Goal: Share content

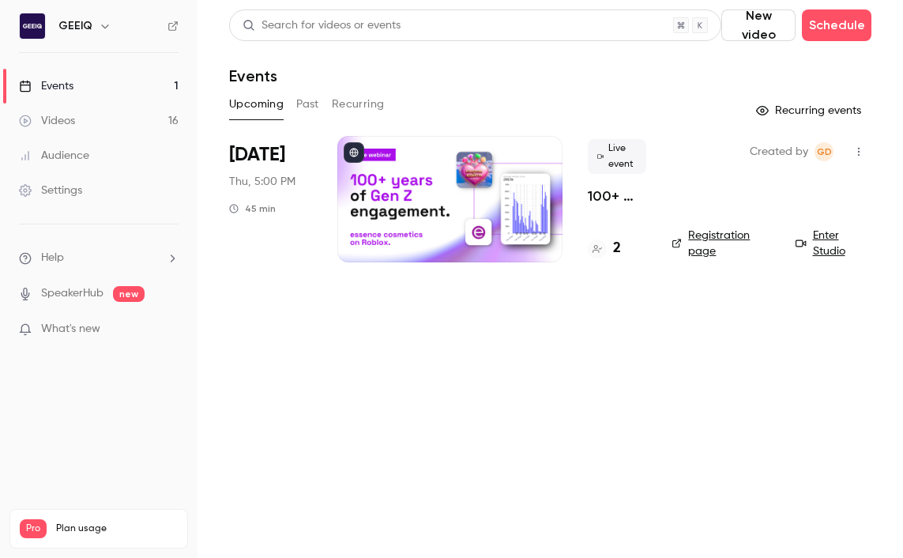
click at [463, 198] on div at bounding box center [449, 199] width 225 height 126
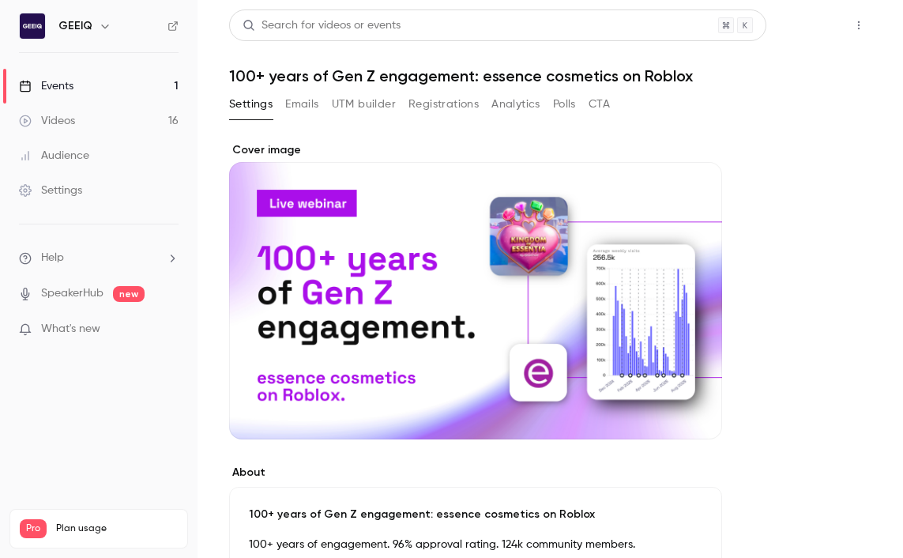
click at [809, 33] on button "Share" at bounding box center [802, 25] width 62 height 32
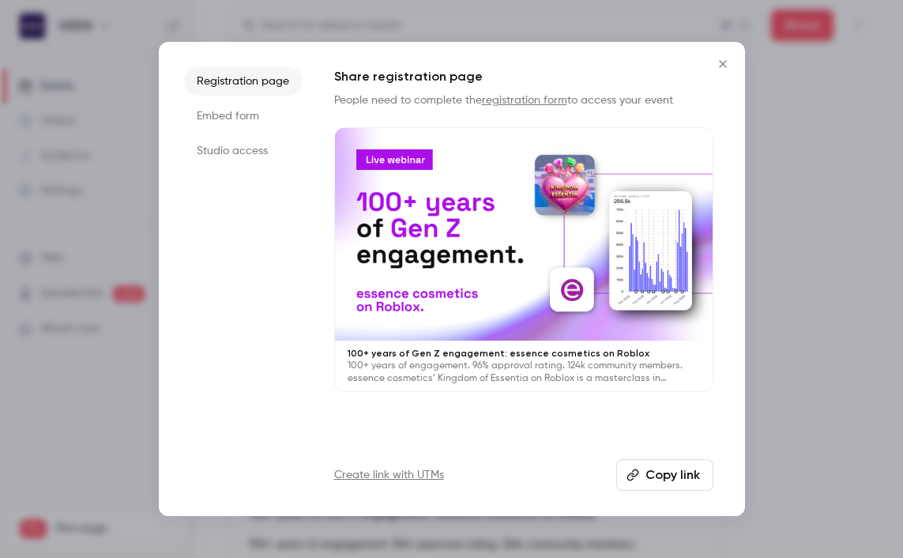
click at [660, 486] on button "Copy link" at bounding box center [664, 475] width 97 height 32
click at [784, 92] on div at bounding box center [451, 279] width 903 height 558
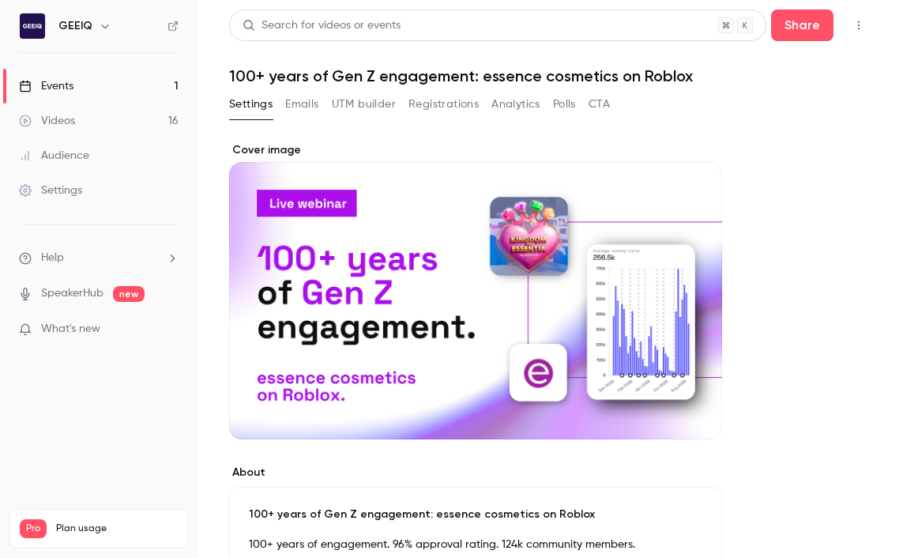
click at [858, 23] on icon "button" at bounding box center [858, 25] width 13 height 11
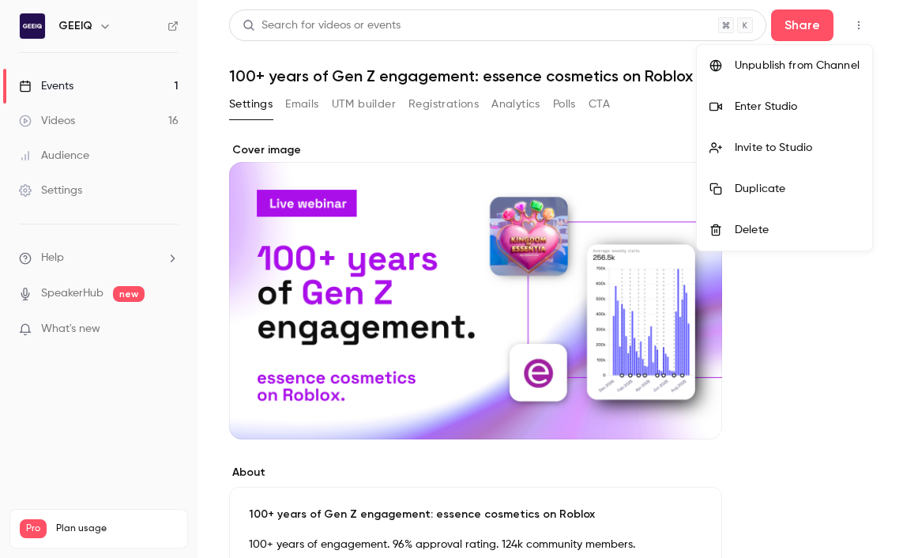
click at [858, 22] on div at bounding box center [451, 279] width 903 height 558
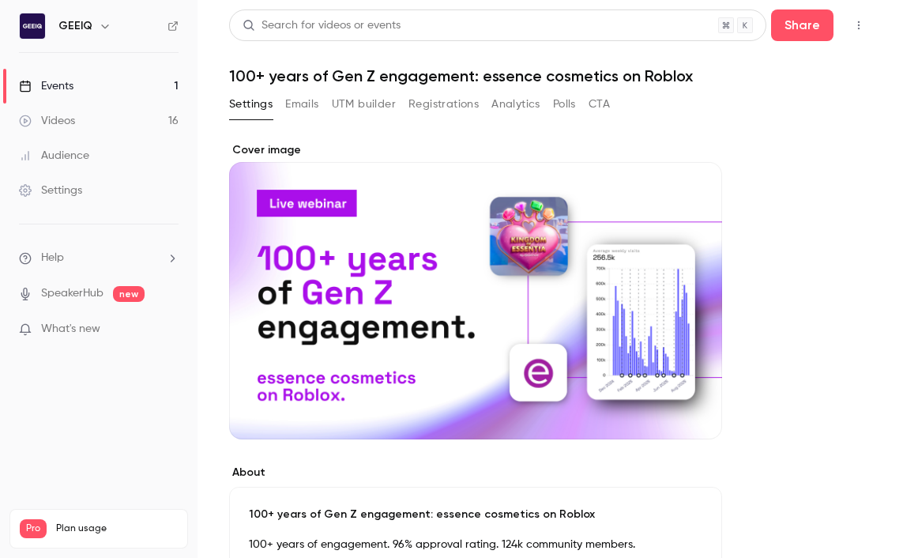
click at [858, 22] on icon "button" at bounding box center [859, 25] width 2 height 9
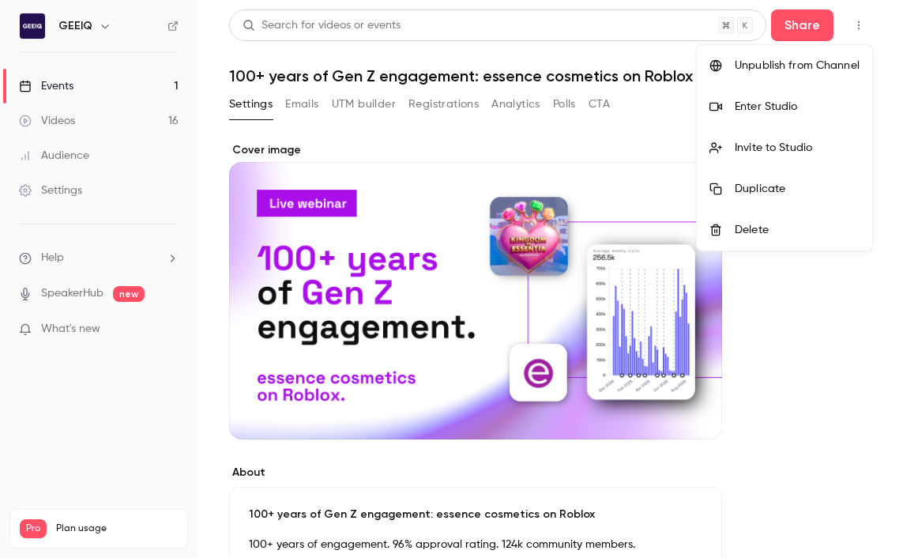
click at [858, 22] on div at bounding box center [451, 279] width 903 height 558
